Goal: Navigation & Orientation: Find specific page/section

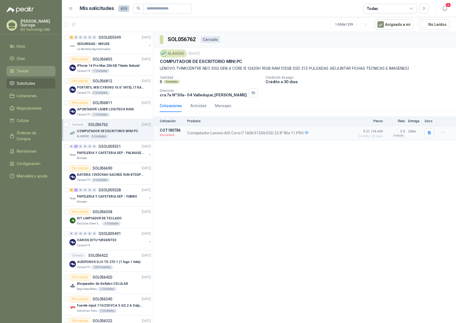
click at [25, 69] on span "Tareas" at bounding box center [23, 71] width 12 height 6
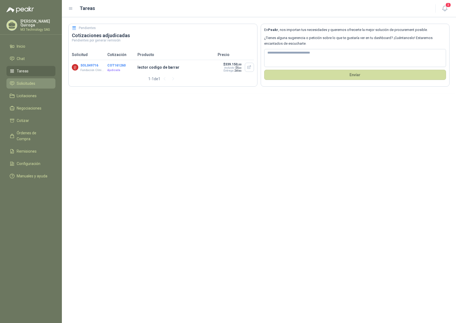
click at [26, 82] on span "Solicitudes" at bounding box center [26, 83] width 19 height 6
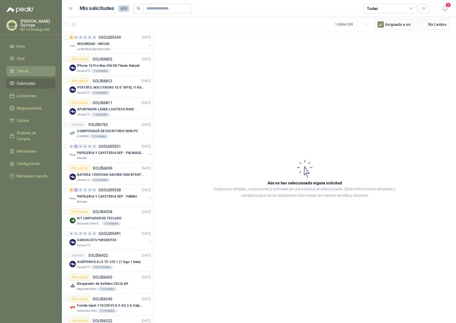
click at [22, 70] on span "Tareas" at bounding box center [23, 71] width 12 height 6
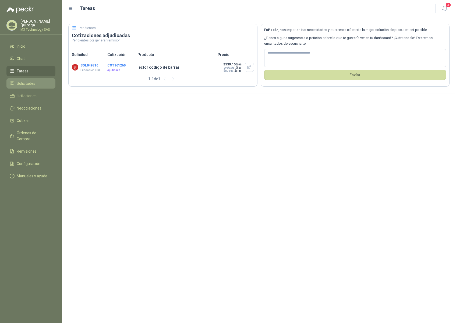
click at [34, 82] on span "Solicitudes" at bounding box center [26, 83] width 19 height 6
